Goal: Information Seeking & Learning: Learn about a topic

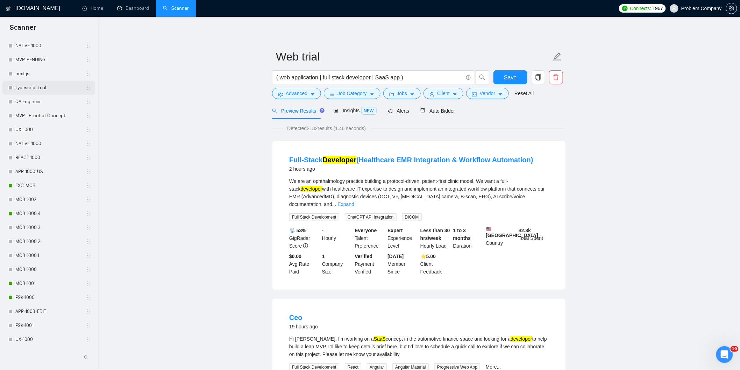
scroll to position [272, 0]
click at [52, 161] on link "MOB-1000.4" at bounding box center [48, 156] width 66 height 14
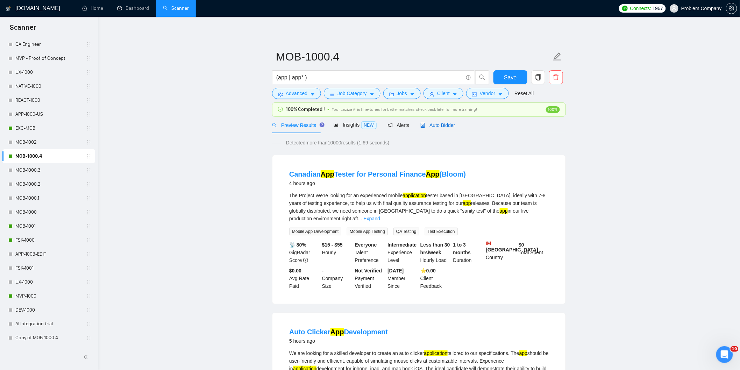
click at [446, 124] on span "Auto Bidder" at bounding box center [437, 125] width 35 height 6
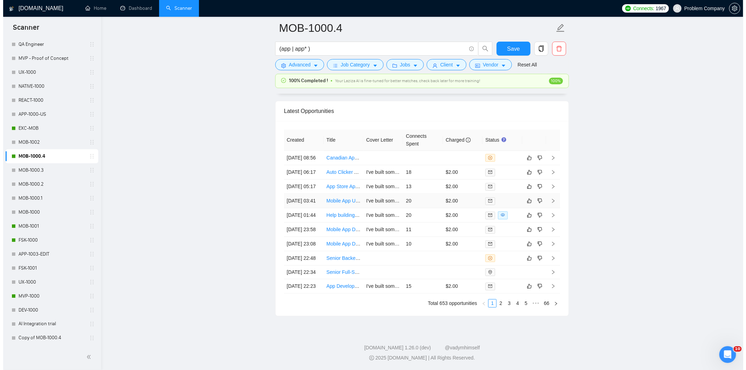
scroll to position [1726, 0]
click at [313, 190] on td "[DATE] 05:17" at bounding box center [301, 186] width 40 height 14
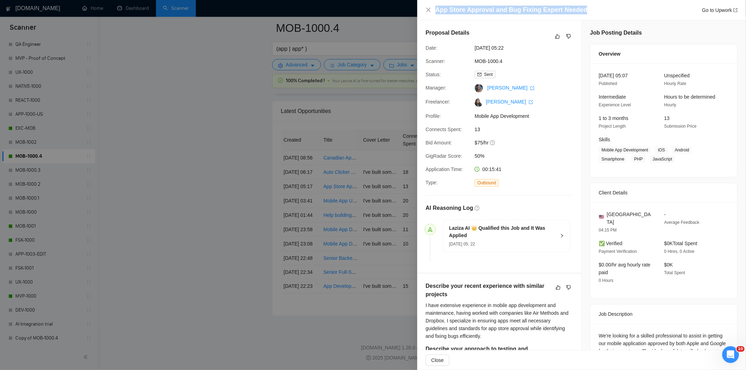
drag, startPoint x: 587, startPoint y: 8, endPoint x: 455, endPoint y: 1, distance: 132.4
click at [455, 1] on div "App Store Approval and Bug Fixing Expert Needed Go to Upwork" at bounding box center [581, 10] width 329 height 20
copy h4 "App Store Approval and Bug Fixing Expert Needed"
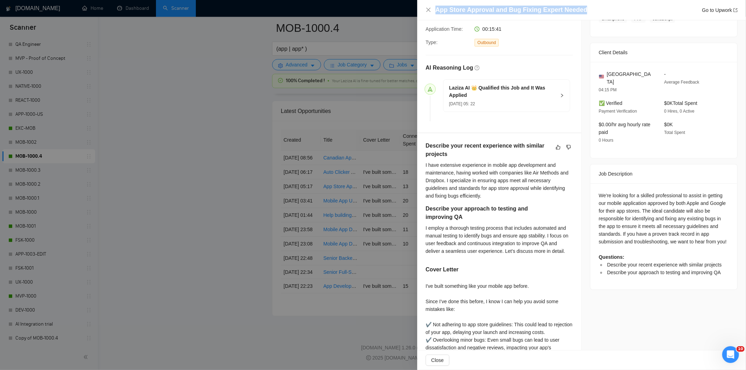
scroll to position [172, 0]
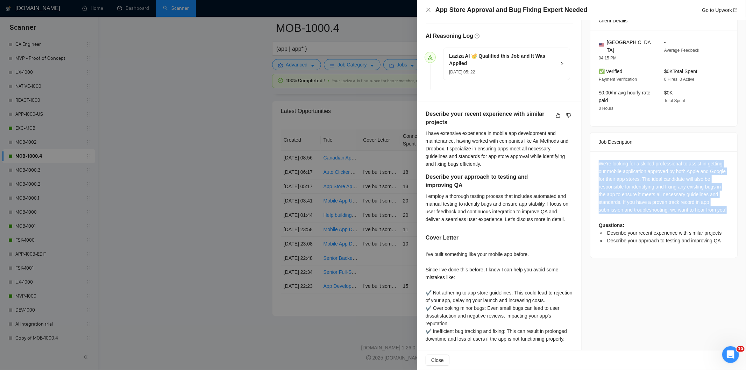
drag, startPoint x: 593, startPoint y: 157, endPoint x: 707, endPoint y: 210, distance: 125.5
click at [707, 210] on div "We're looking for a skilled professional to assist in getting our mobile applic…" at bounding box center [663, 204] width 147 height 106
copy div "We're looking for a skilled professional to assist in getting our mobile applic…"
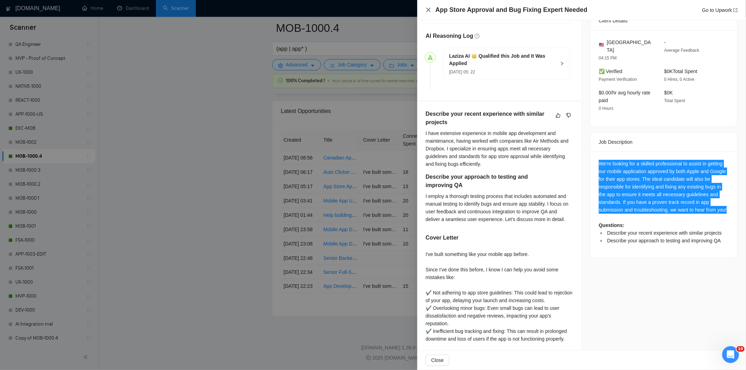
click at [427, 11] on icon "close" at bounding box center [428, 10] width 4 height 4
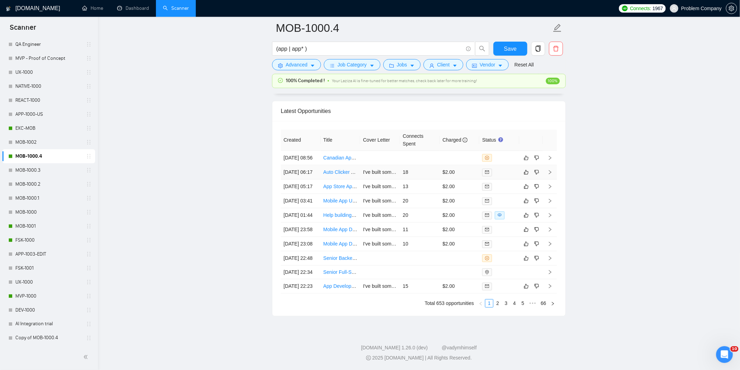
click at [311, 165] on td "[DATE] 06:17" at bounding box center [301, 172] width 40 height 14
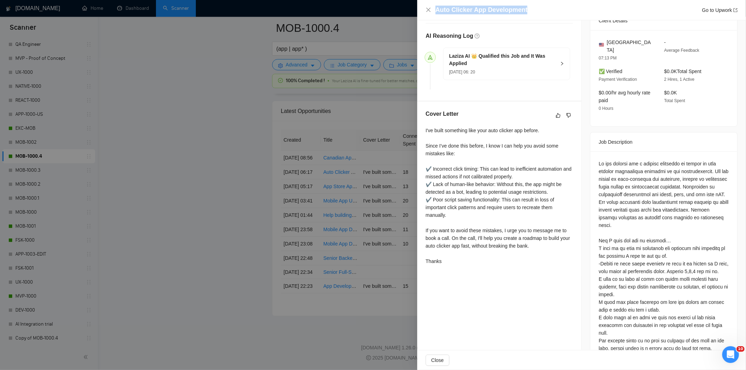
drag, startPoint x: 529, startPoint y: 13, endPoint x: 434, endPoint y: 5, distance: 94.7
click at [434, 5] on div "Auto Clicker App Development Go to Upwork" at bounding box center [581, 10] width 329 height 20
copy h4 "Auto Clicker App Development"
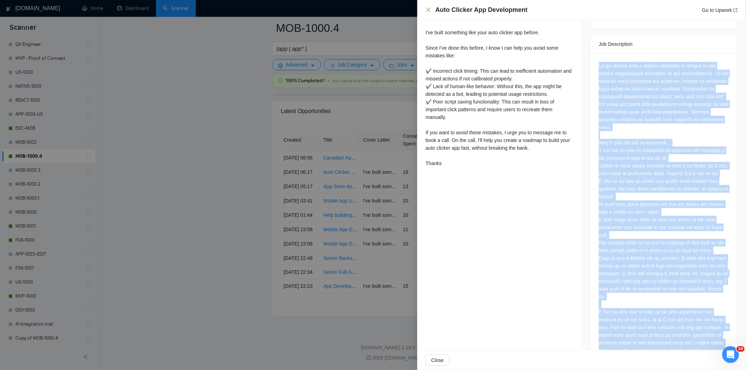
scroll to position [294, 0]
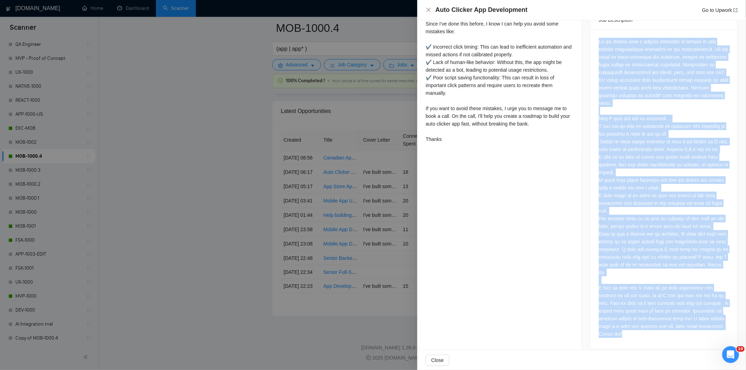
drag, startPoint x: 596, startPoint y: 154, endPoint x: 648, endPoint y: 348, distance: 200.6
click at [648, 348] on div "Job Posting Details Overview [DATE] 06:03 Published $15 - $30 Hourly Rate Inter…" at bounding box center [663, 41] width 164 height 631
copy div "Lo ips dolorsi ame c adipisc elitseddo ei tempor in utla etdolor magnaaliqua en…"
click at [626, 306] on div at bounding box center [664, 188] width 130 height 300
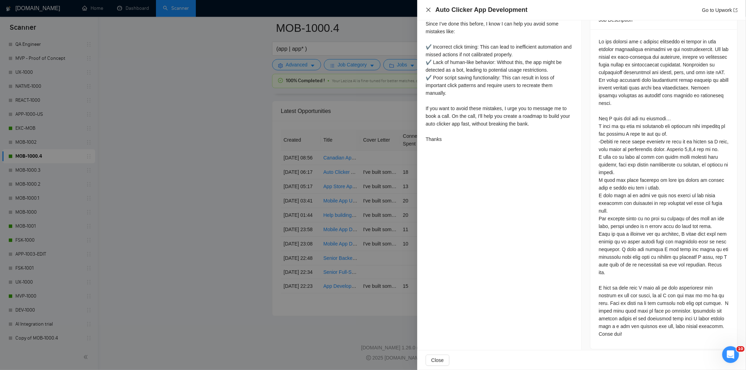
click at [430, 11] on icon "close" at bounding box center [429, 10] width 6 height 6
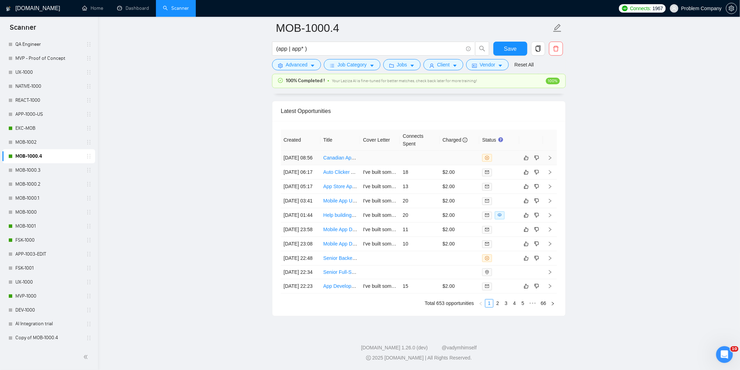
click at [310, 151] on td "[DATE] 08:56" at bounding box center [301, 158] width 40 height 14
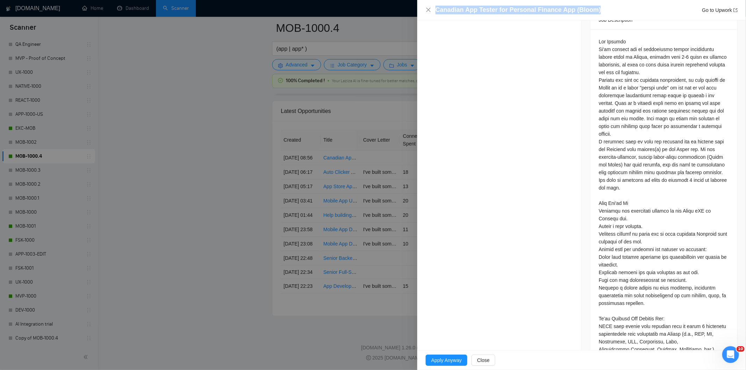
drag, startPoint x: 600, startPoint y: 8, endPoint x: 435, endPoint y: 7, distance: 164.7
click at [435, 7] on div "Canadian App Tester for Personal Finance App (Bloom) Go to Upwork" at bounding box center [586, 10] width 302 height 9
copy h4 "Canadian App Tester for Personal Finance App (Bloom)"
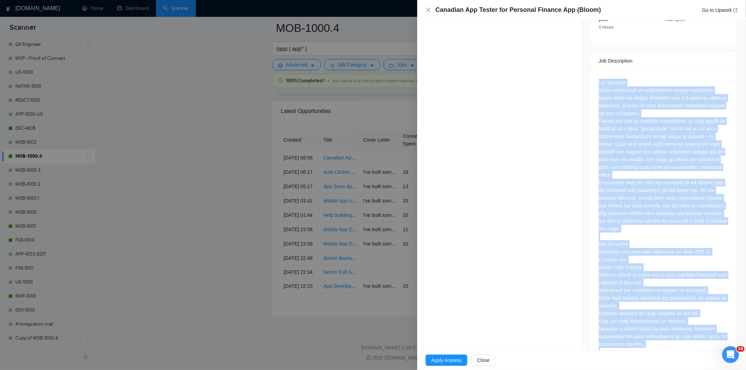
scroll to position [409, 0]
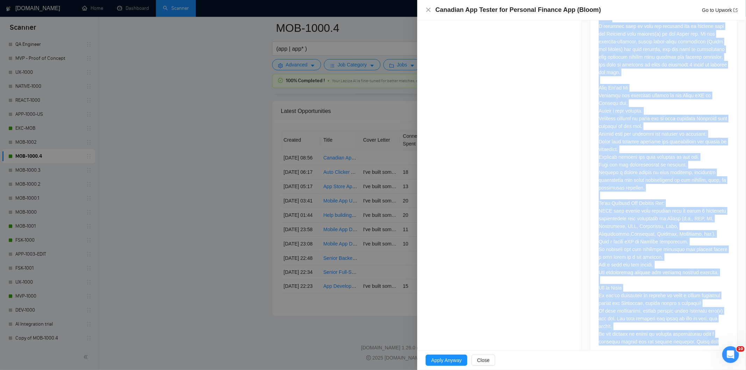
drag, startPoint x: 595, startPoint y: 111, endPoint x: 715, endPoint y: 329, distance: 249.3
click at [715, 329] on div at bounding box center [663, 135] width 147 height 443
copy div "The Project We're looking for an experienced mobile application tester based in…"
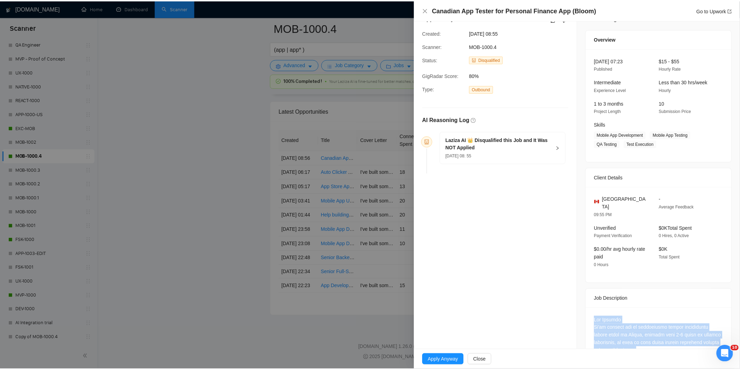
scroll to position [0, 0]
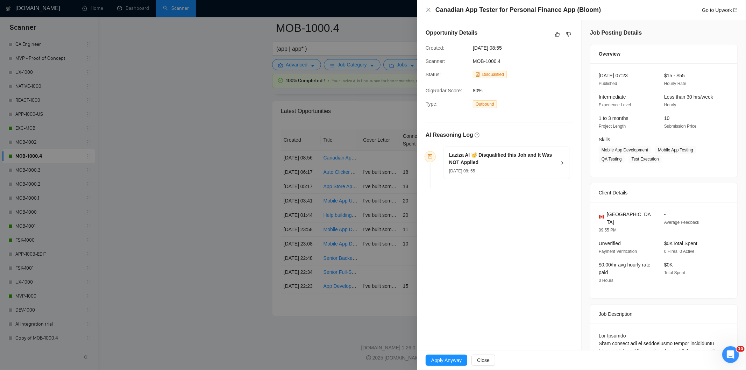
click at [513, 171] on div "[DATE] 08: 55" at bounding box center [502, 171] width 107 height 8
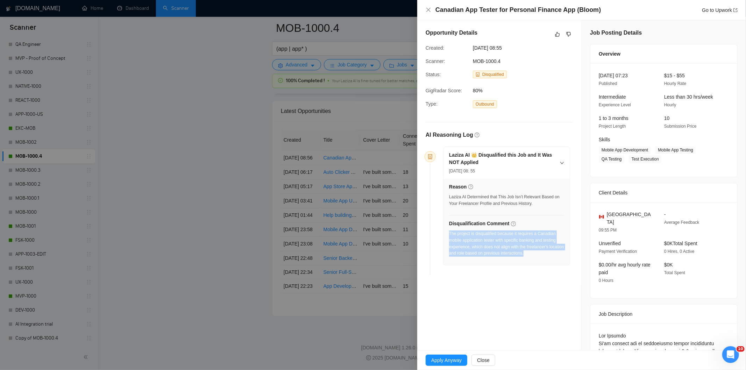
drag, startPoint x: 547, startPoint y: 260, endPoint x: 450, endPoint y: 236, distance: 100.3
click at [450, 236] on div "The project is disqualified because it requires a Canadian mobile application t…" at bounding box center [506, 245] width 115 height 30
copy div "The project is disqualified because it requires a Canadian mobile application t…"
click at [428, 12] on icon "close" at bounding box center [429, 10] width 6 height 6
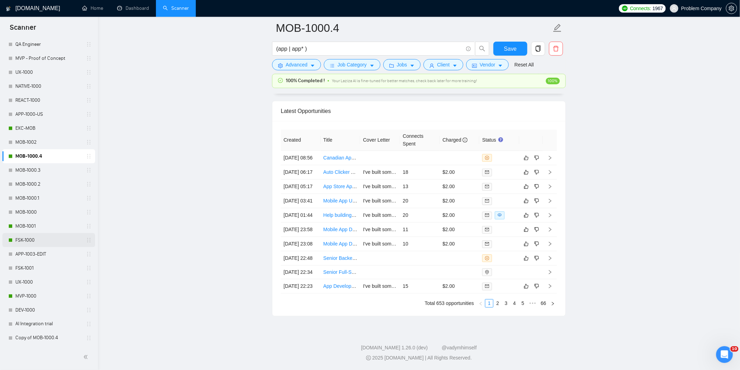
click at [35, 244] on link "FSK-1000" at bounding box center [48, 240] width 66 height 14
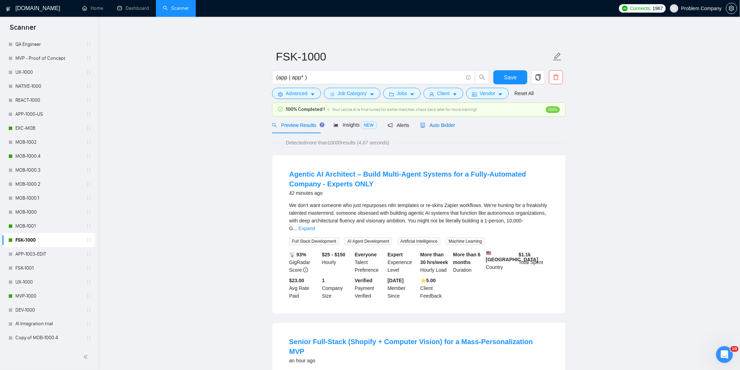
click at [446, 127] on span "Auto Bidder" at bounding box center [437, 125] width 35 height 6
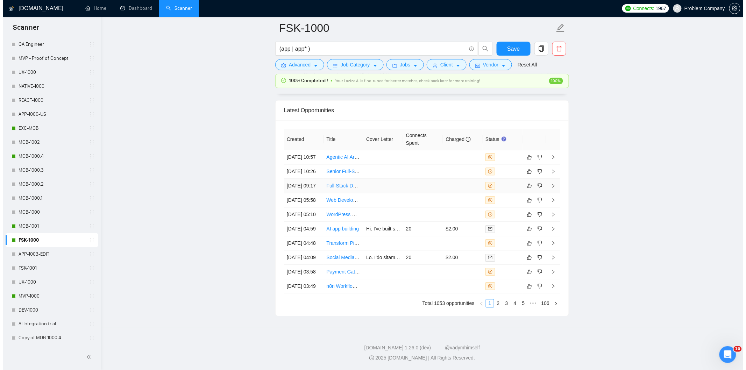
scroll to position [1722, 0]
click at [304, 222] on td "[DATE] 05:10" at bounding box center [301, 214] width 40 height 14
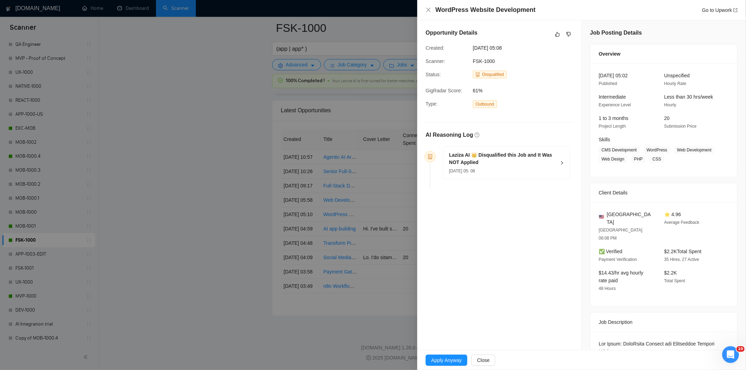
click at [533, 165] on h5 "Laziza AI 👑 Disqualified this Job and It Was NOT Applied" at bounding box center [502, 158] width 107 height 15
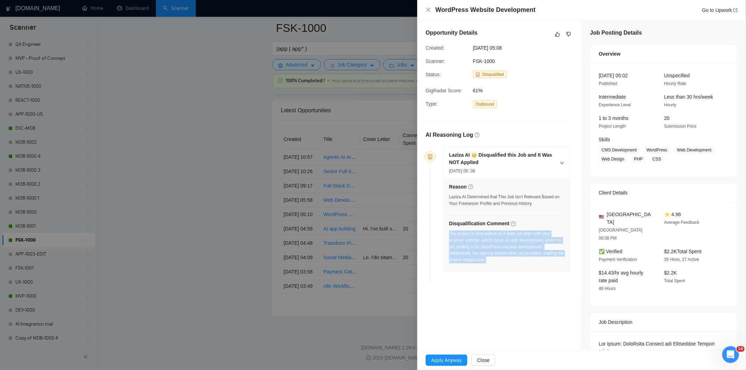
drag, startPoint x: 504, startPoint y: 266, endPoint x: 450, endPoint y: 236, distance: 61.9
click at [450, 236] on div "The project is disqualified as it does not align with your scanner settings, wh…" at bounding box center [506, 248] width 115 height 37
copy div "The project is disqualified as it does not align with your scanner settings, wh…"
click at [428, 11] on icon "close" at bounding box center [429, 10] width 6 height 6
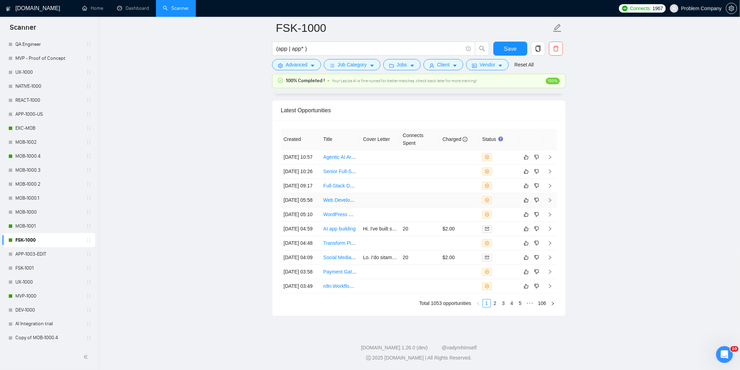
click at [309, 207] on td "[DATE] 05:58" at bounding box center [301, 200] width 40 height 14
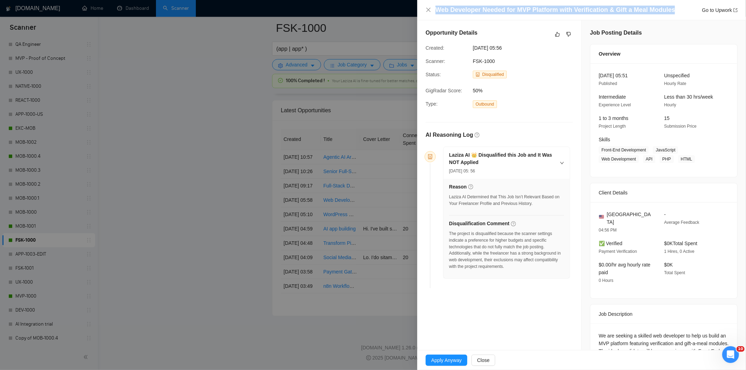
drag, startPoint x: 670, startPoint y: 5, endPoint x: 672, endPoint y: 12, distance: 7.5
click at [672, 12] on div "Web Developer Needed for MVP Platform with Verification & Gift a Meal Modules G…" at bounding box center [581, 10] width 329 height 20
copy h4 "Web Developer Needed for MVP Platform with Verification & Gift a Meal Modules"
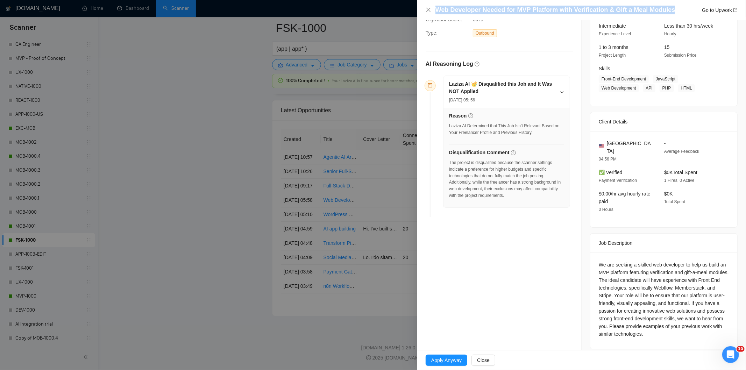
scroll to position [70, 0]
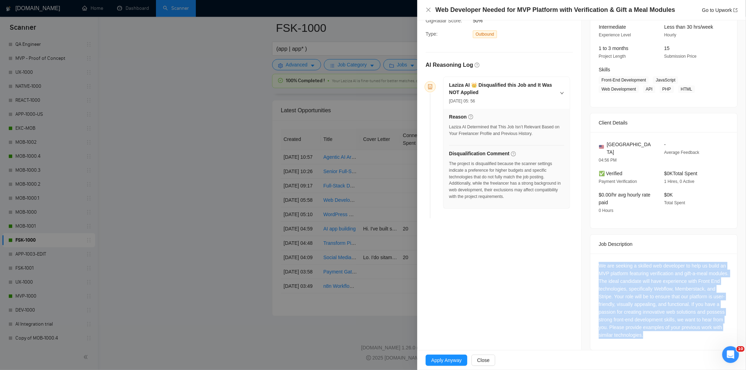
drag, startPoint x: 701, startPoint y: 330, endPoint x: 596, endPoint y: 256, distance: 128.4
click at [599, 262] on div "We are seeking a skilled web developer to help us build an MVP platform featuri…" at bounding box center [664, 300] width 130 height 77
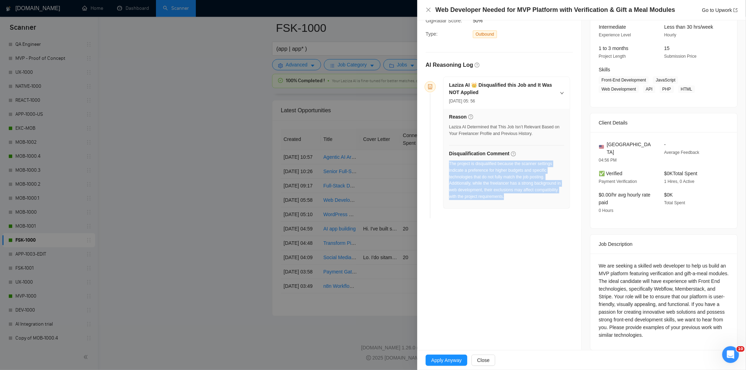
drag, startPoint x: 534, startPoint y: 201, endPoint x: 449, endPoint y: 165, distance: 91.8
click at [449, 165] on div "The project is disqualified because the scanner settings indicate a preference …" at bounding box center [506, 182] width 115 height 44
click at [429, 11] on icon "close" at bounding box center [428, 10] width 4 height 4
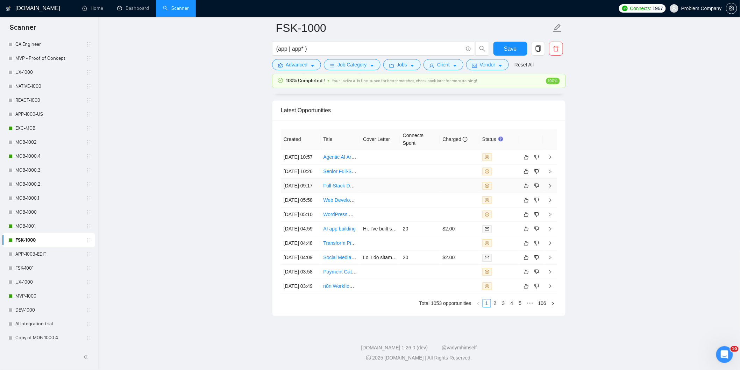
click at [314, 192] on td "[DATE] 09:17" at bounding box center [301, 186] width 40 height 14
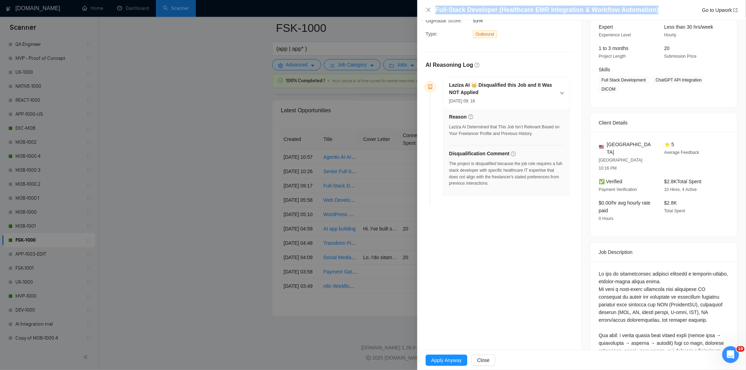
drag, startPoint x: 658, startPoint y: 13, endPoint x: 436, endPoint y: 10, distance: 221.7
click at [436, 10] on div "Full-Stack Developer (Healthcare EMR Integration & Workflow Automation) Go to U…" at bounding box center [586, 10] width 302 height 9
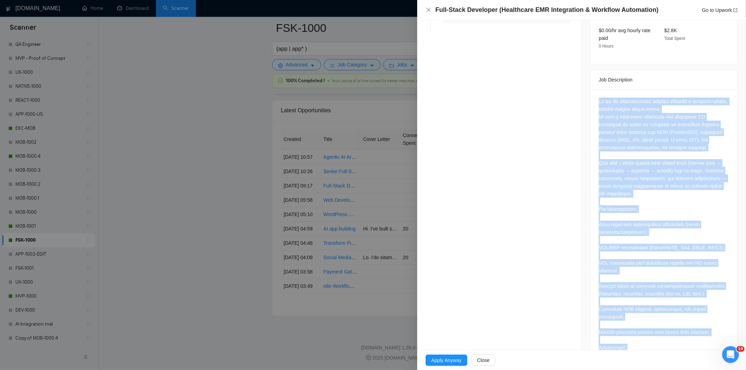
scroll to position [340, 0]
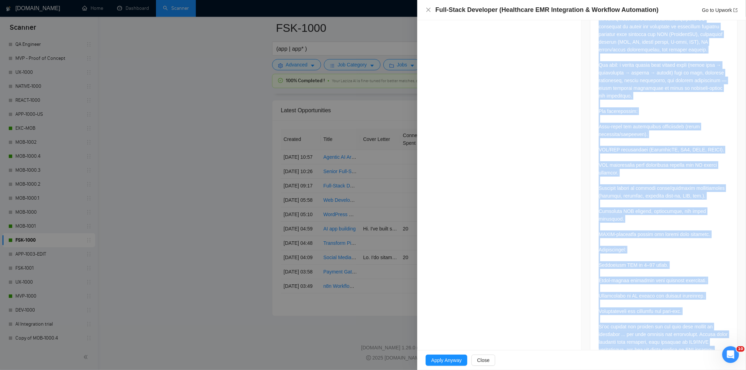
drag, startPoint x: 594, startPoint y: 131, endPoint x: 729, endPoint y: 331, distance: 241.8
click at [729, 331] on div at bounding box center [663, 177] width 147 height 373
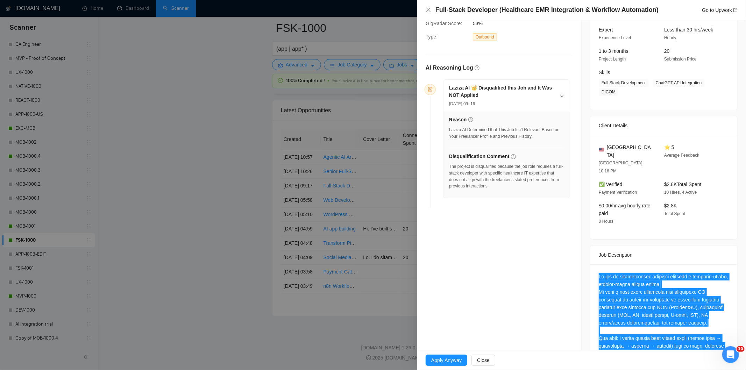
scroll to position [65, 0]
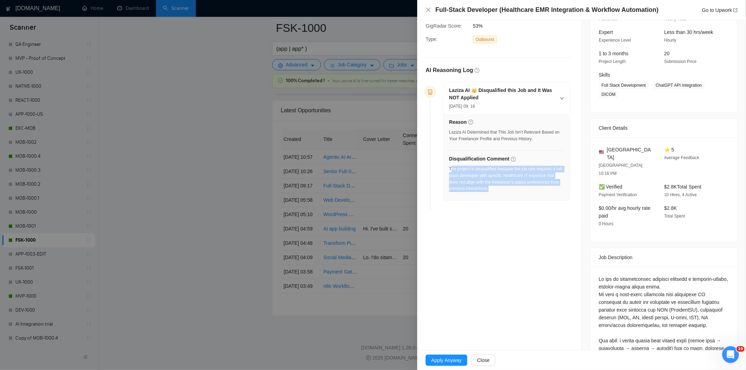
drag, startPoint x: 494, startPoint y: 191, endPoint x: 450, endPoint y: 172, distance: 48.3
click at [450, 172] on div "The project is disqualified because the job role requires a full-stack develope…" at bounding box center [506, 179] width 115 height 26
drag, startPoint x: 503, startPoint y: 191, endPoint x: 448, endPoint y: 170, distance: 59.1
click at [448, 170] on div "Reason Laziza AI Determined that This Job Isn’t Relevant Based on Your Freelanc…" at bounding box center [506, 157] width 126 height 86
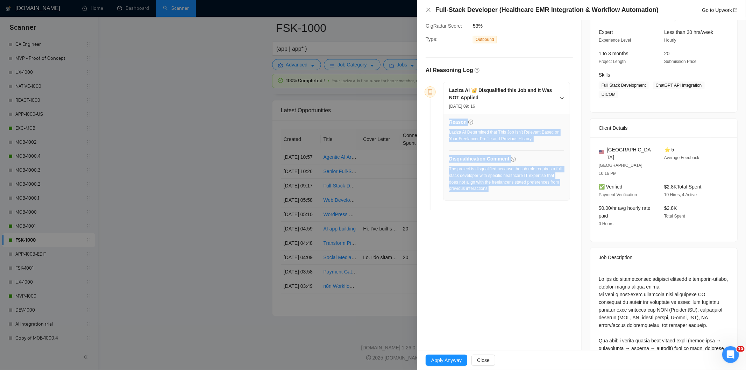
click at [493, 185] on div "The project is disqualified because the job role requires a full-stack develope…" at bounding box center [506, 179] width 115 height 26
drag, startPoint x: 492, startPoint y: 190, endPoint x: 450, endPoint y: 170, distance: 46.6
click at [450, 170] on div "The project is disqualified because the job role requires a full-stack develope…" at bounding box center [506, 179] width 115 height 26
click at [429, 10] on icon "close" at bounding box center [429, 10] width 6 height 6
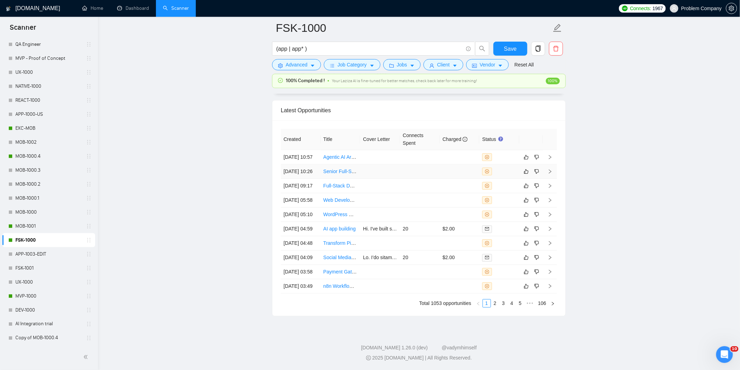
click at [302, 173] on td "[DATE] 10:26" at bounding box center [301, 171] width 40 height 14
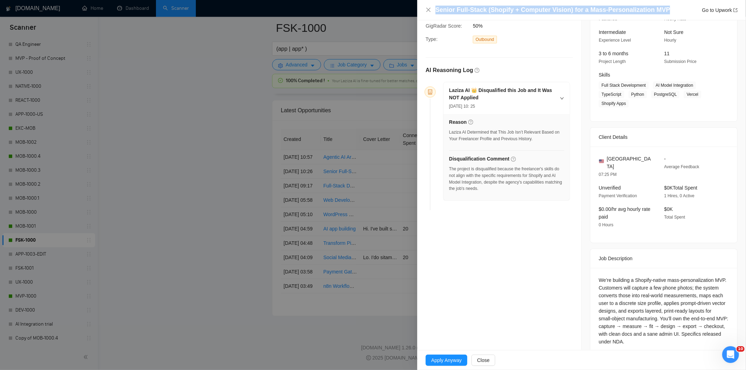
drag, startPoint x: 663, startPoint y: 7, endPoint x: 436, endPoint y: 9, distance: 226.9
click at [436, 9] on div "Senior Full‑Stack (Shopify + Computer Vision) for a Mass‑Personalization MVP Go…" at bounding box center [586, 10] width 302 height 9
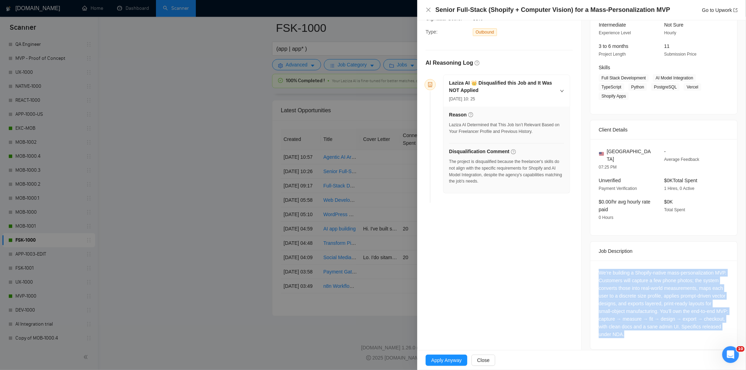
drag, startPoint x: 686, startPoint y: 328, endPoint x: 592, endPoint y: 264, distance: 113.0
click at [592, 264] on div "We’re building a Shopify‑native mass‑personalization MVP. Customers will captur…" at bounding box center [663, 304] width 147 height 89
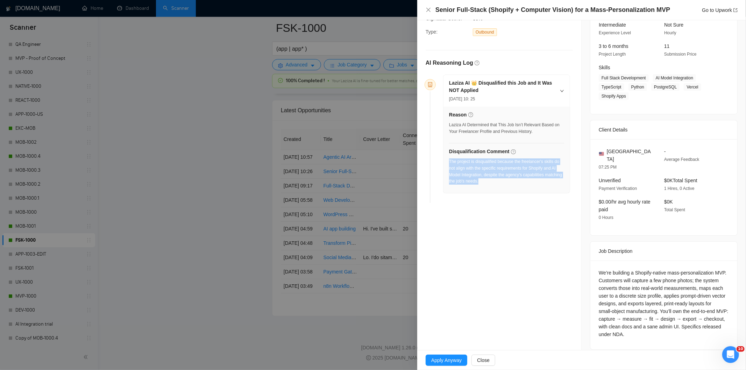
drag, startPoint x: 501, startPoint y: 182, endPoint x: 450, endPoint y: 163, distance: 54.8
click at [450, 163] on div "The project is disqualified because the freelancer's skills do not align with t…" at bounding box center [506, 171] width 115 height 26
click at [429, 12] on icon "close" at bounding box center [429, 10] width 6 height 6
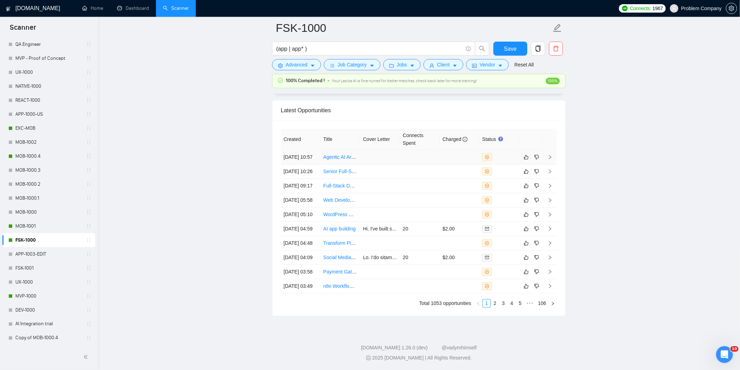
click at [315, 156] on td "[DATE] 10:57" at bounding box center [301, 157] width 40 height 14
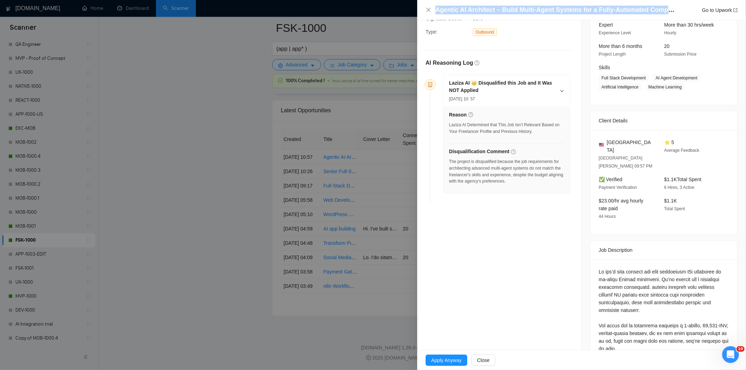
drag, startPoint x: 671, startPoint y: 11, endPoint x: 436, endPoint y: 13, distance: 234.6
click at [436, 13] on h4 "Agentic AI Architect – Build Multi-Agent Systems for a Fully-Automated Company …" at bounding box center [555, 10] width 241 height 9
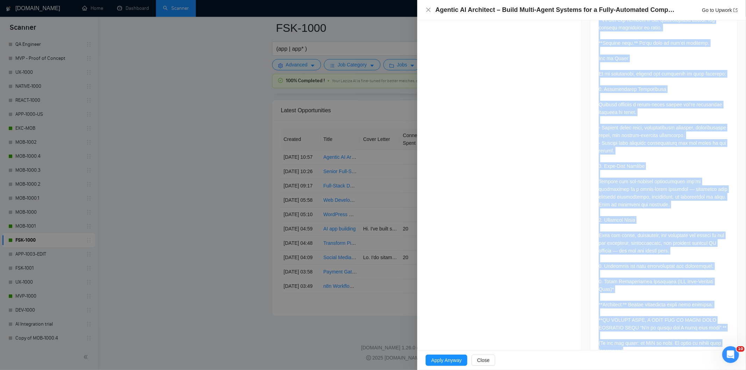
scroll to position [616, 0]
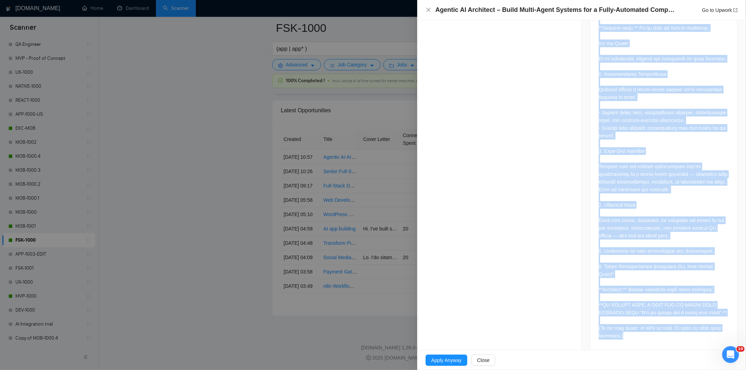
drag, startPoint x: 595, startPoint y: 177, endPoint x: 656, endPoint y: 333, distance: 167.5
click at [656, 333] on div at bounding box center [663, 33] width 147 height 635
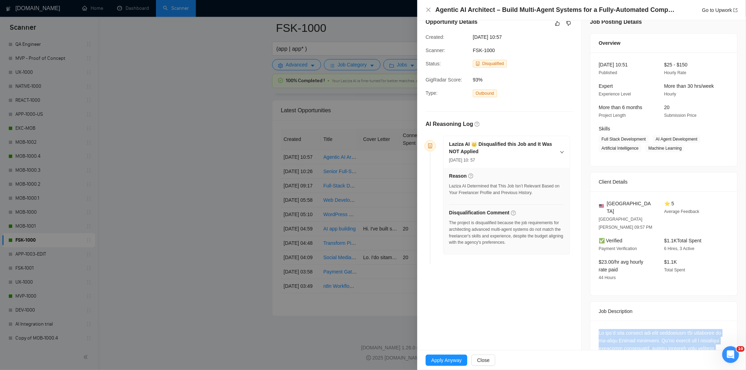
scroll to position [0, 0]
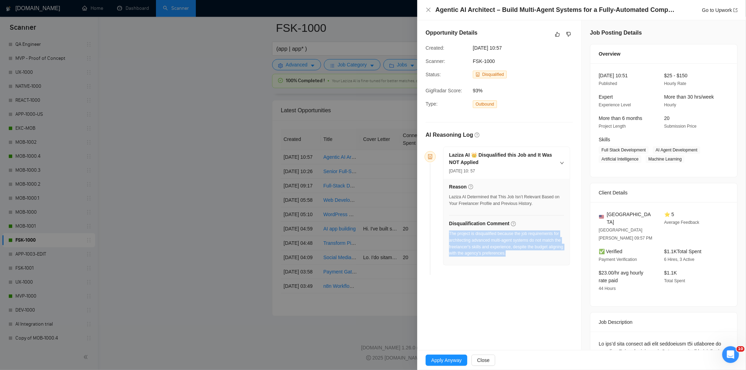
drag, startPoint x: 537, startPoint y: 255, endPoint x: 449, endPoint y: 235, distance: 89.9
click at [449, 235] on div "The project is disqualified because the job requirements for architecting advan…" at bounding box center [506, 243] width 115 height 26
